Goal: Task Accomplishment & Management: Complete application form

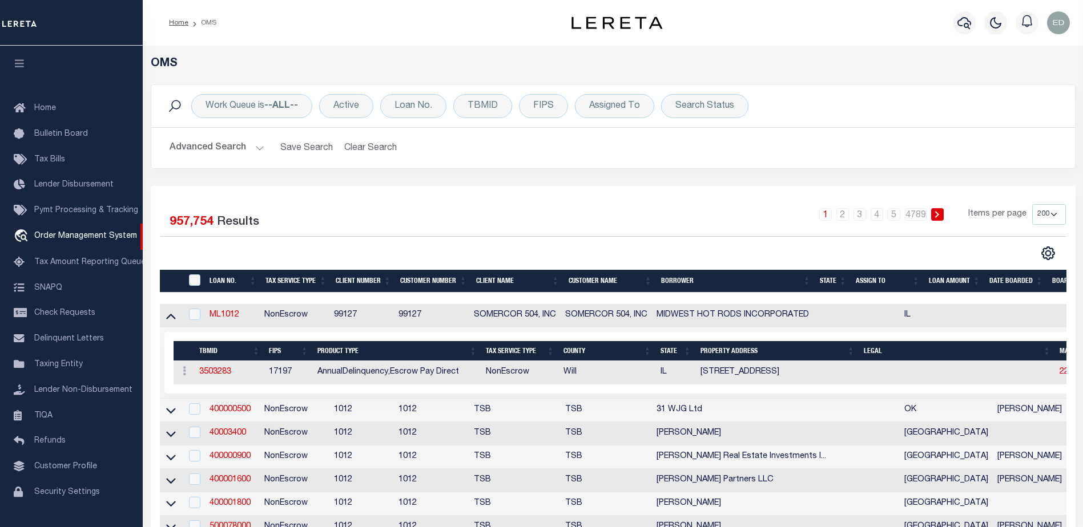
select select "200"
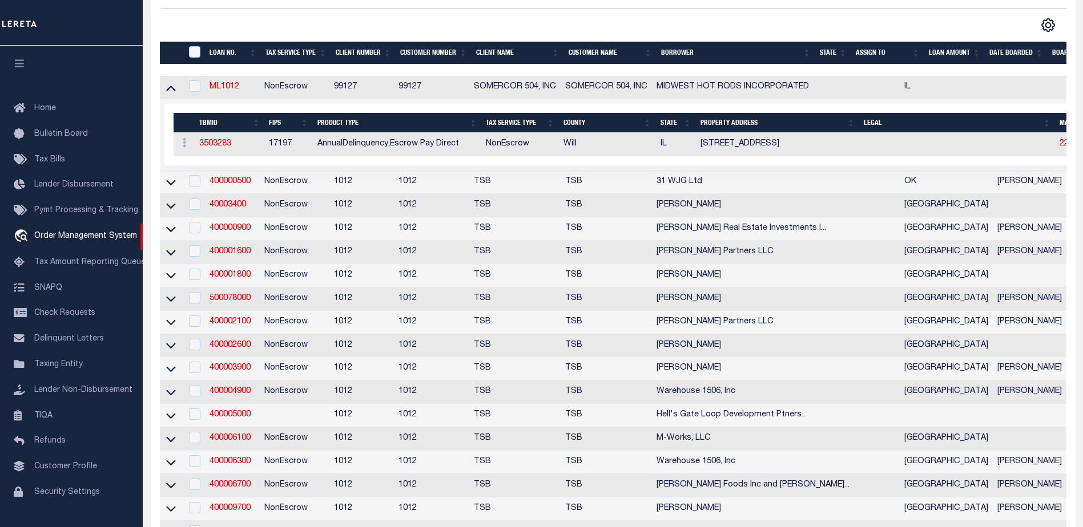
scroll to position [29, 0]
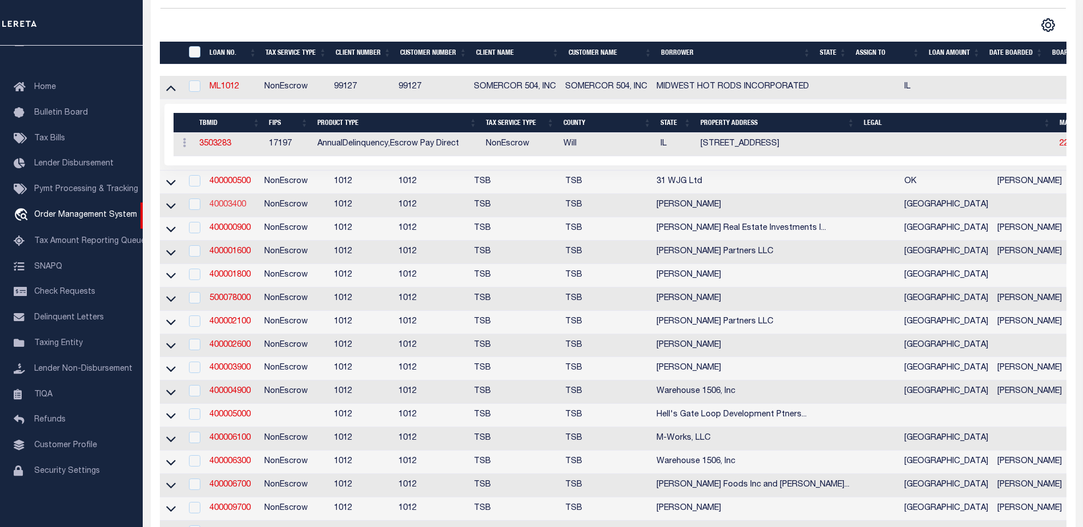
click at [229, 208] on link "40003400" at bounding box center [227, 205] width 37 height 8
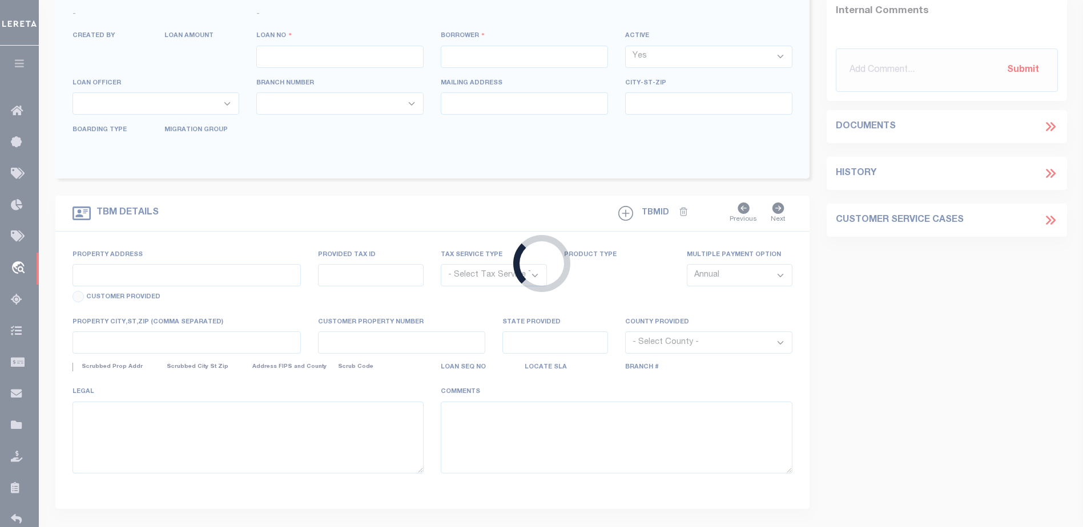
type input "40003400"
type input "Casey E Drake"
select select "False"
select select
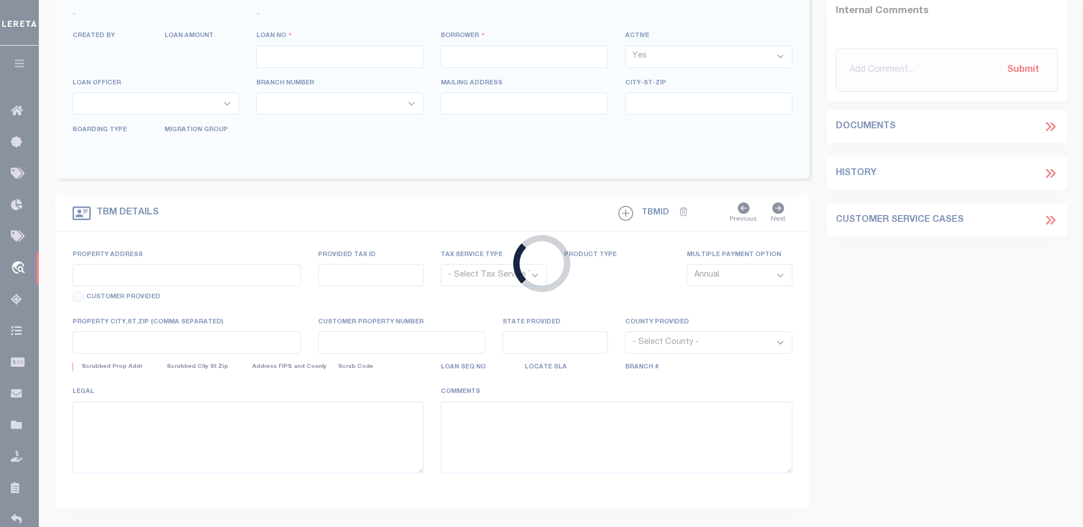
select select "NonEscrow"
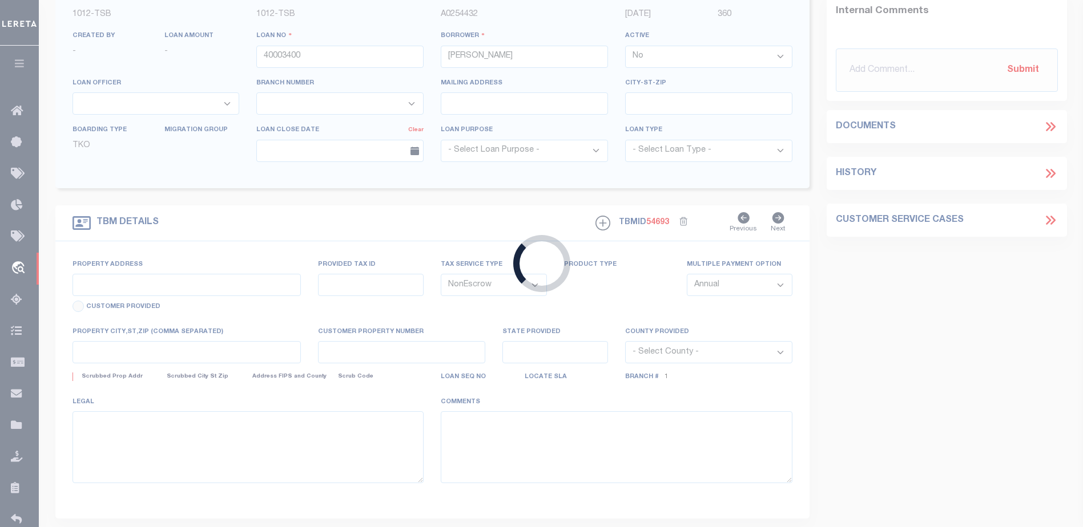
type input "5910 Velasco"
select select
type input "Dallas TX 75206"
type input "[GEOGRAPHIC_DATA]"
select select "Dallas"
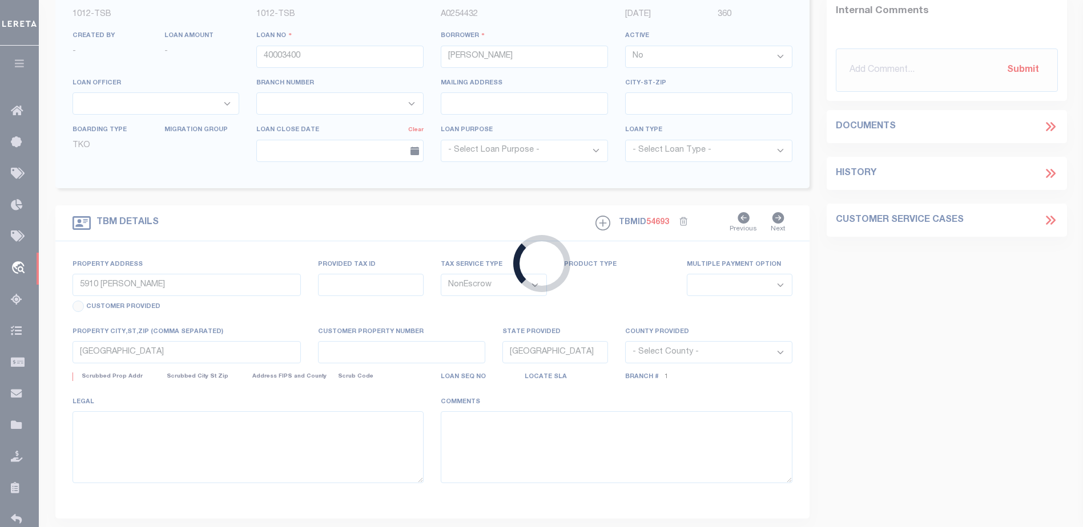
select select "56"
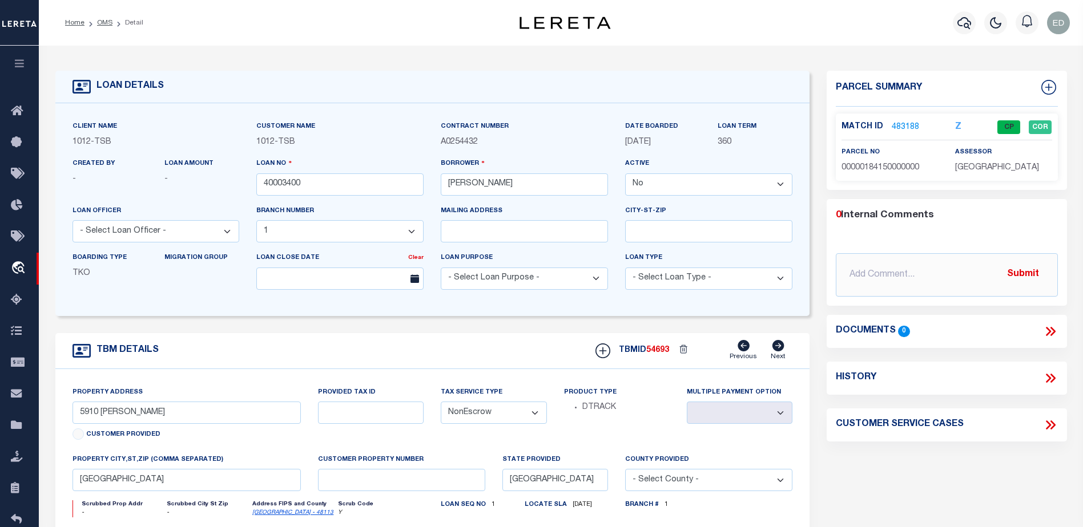
type input "LLEW-T0006"
type input "MICHAEL SCOTT"
select select "True"
select select
type input "136 E RAILROAD AVE"
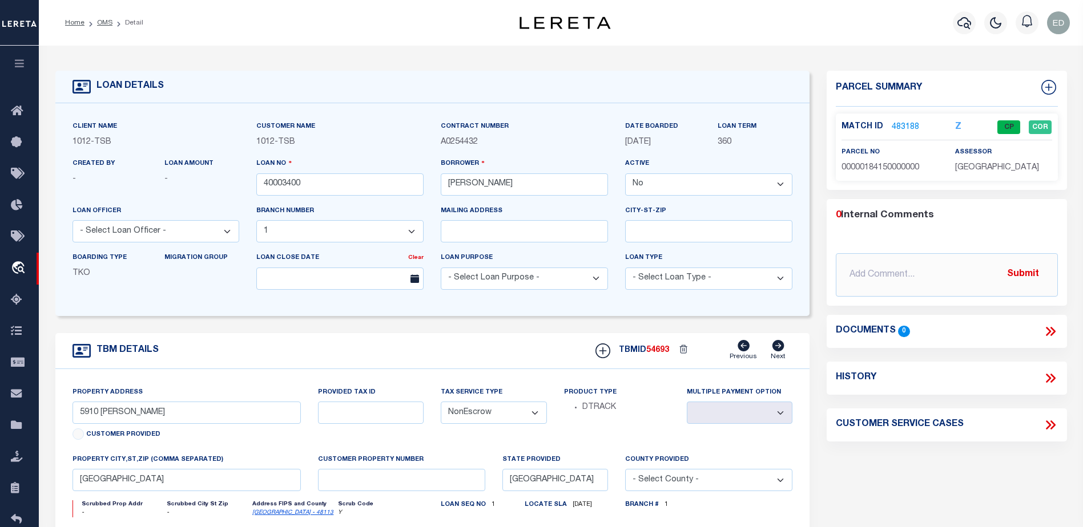
type input "INDEPENDENCE LA 70443-2708"
type input "08/16/2025"
select select "10"
select select "Escrow"
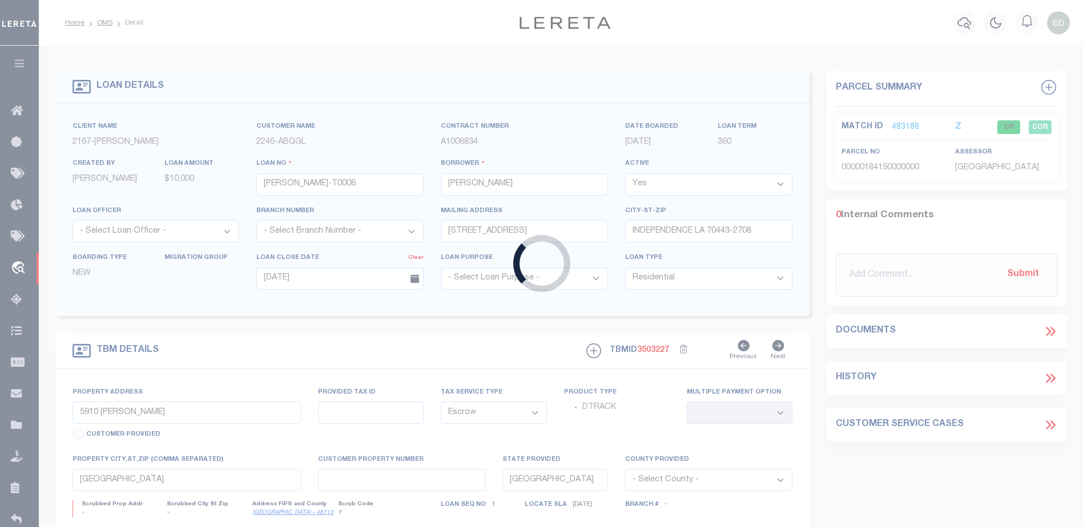
type input "136 E RAILROAD AVE"
select select
type input "INDEPENDENCE LA 70443-2708"
type input "LA"
select select
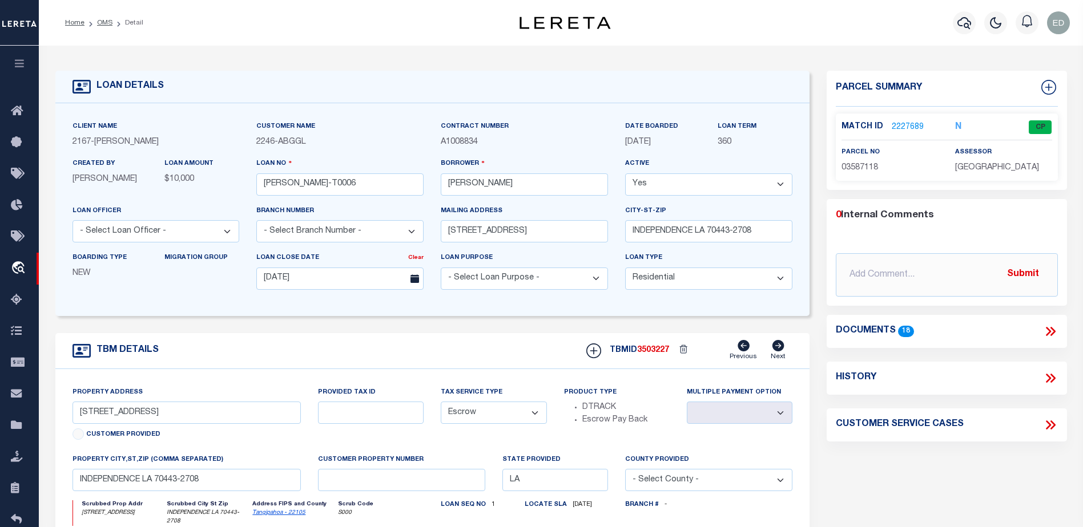
click at [1050, 329] on icon at bounding box center [1050, 331] width 15 height 15
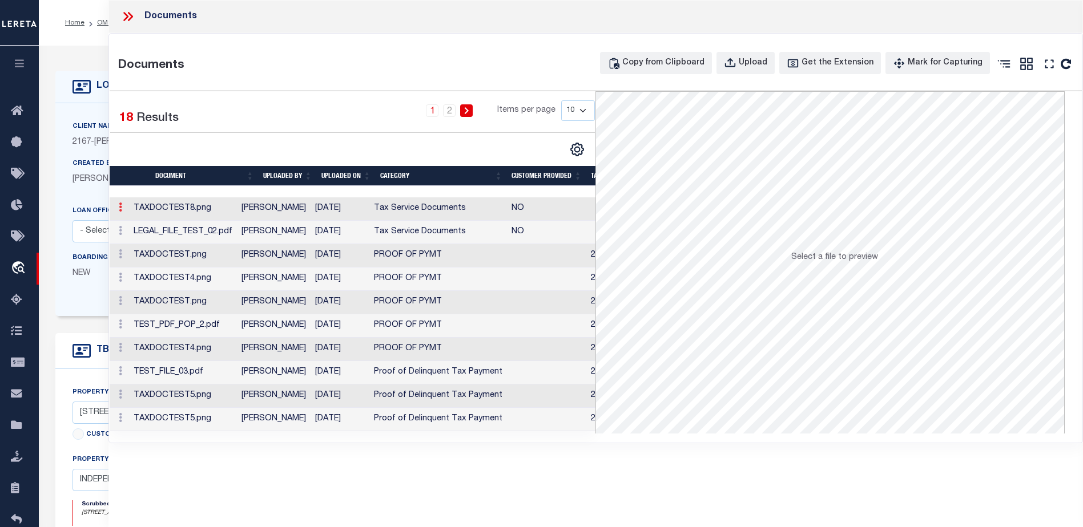
click at [119, 212] on icon at bounding box center [120, 207] width 3 height 9
click at [121, 208] on icon at bounding box center [120, 207] width 3 height 9
click at [124, 211] on link at bounding box center [120, 208] width 13 height 9
click at [120, 207] on icon at bounding box center [120, 207] width 3 height 9
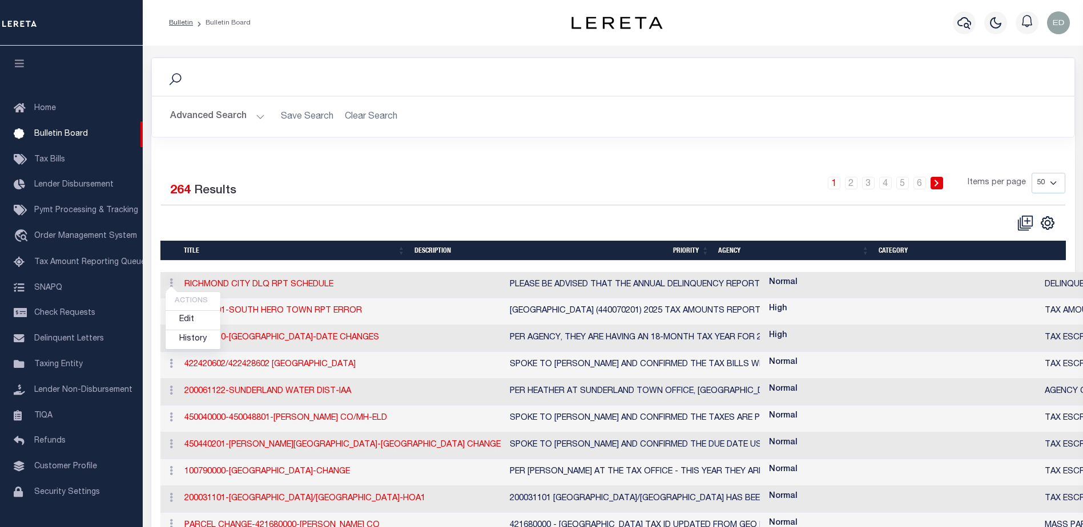
select select "50"
